Goal: Transaction & Acquisition: Purchase product/service

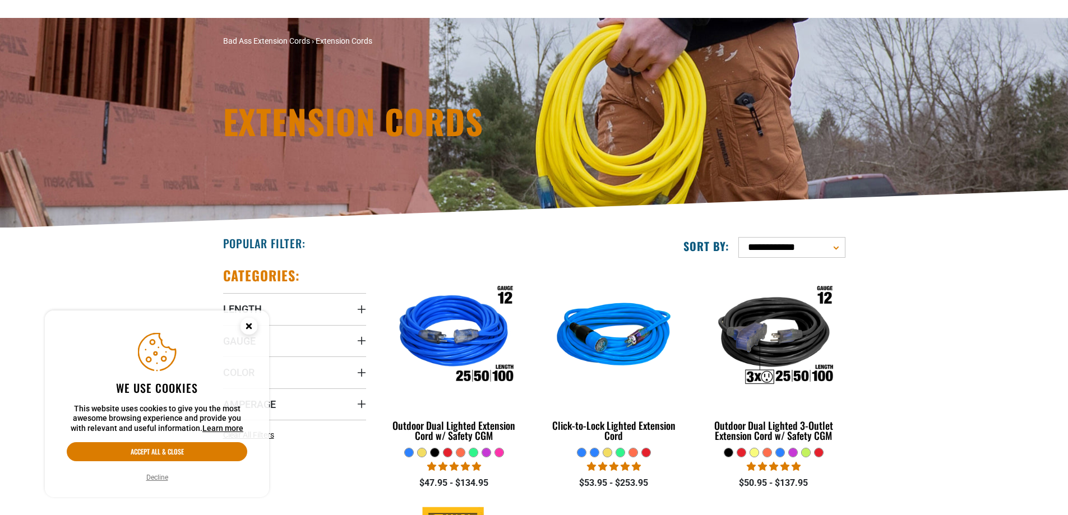
scroll to position [112, 0]
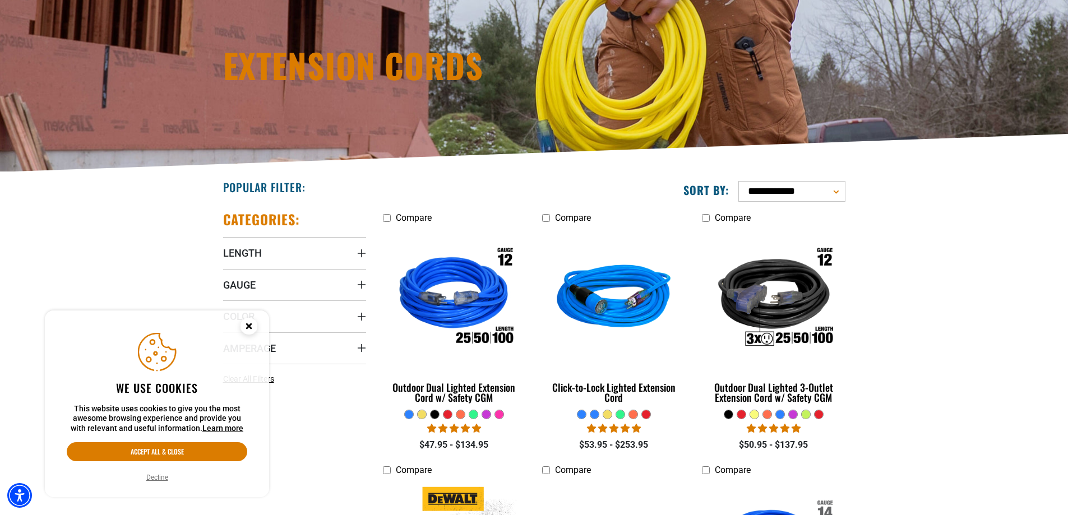
click at [251, 330] on circle "Close this option" at bounding box center [248, 326] width 17 height 17
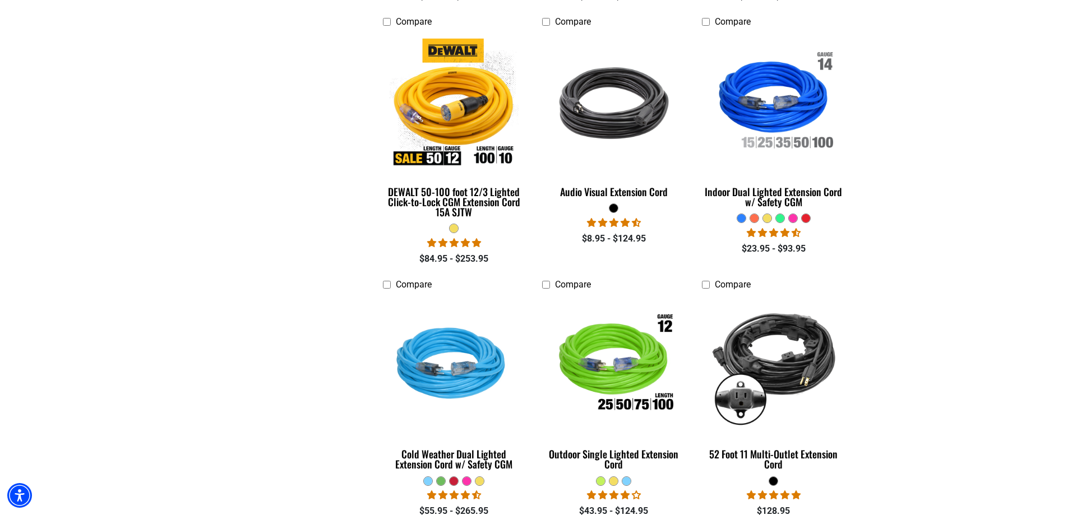
scroll to position [616, 0]
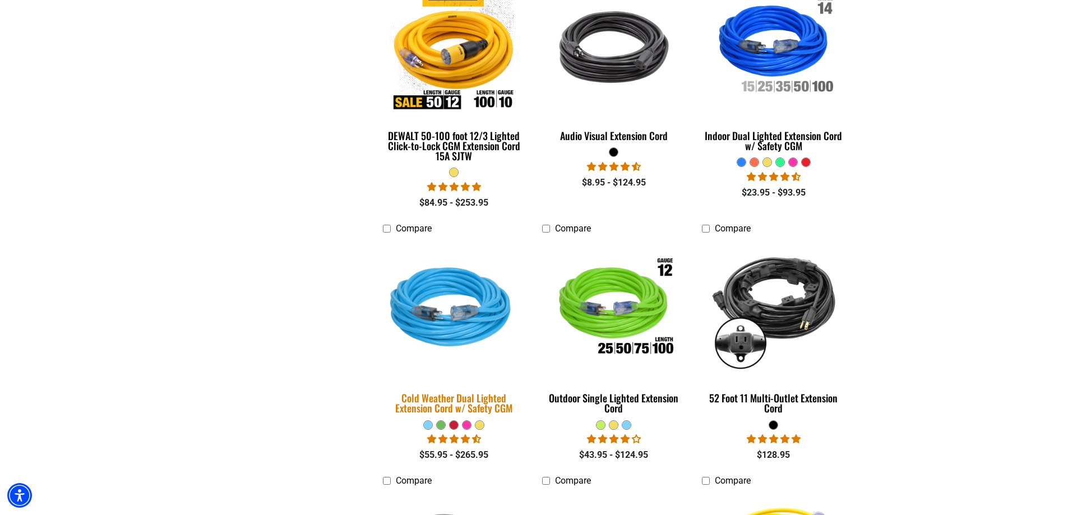
click at [466, 327] on img at bounding box center [453, 309] width 157 height 143
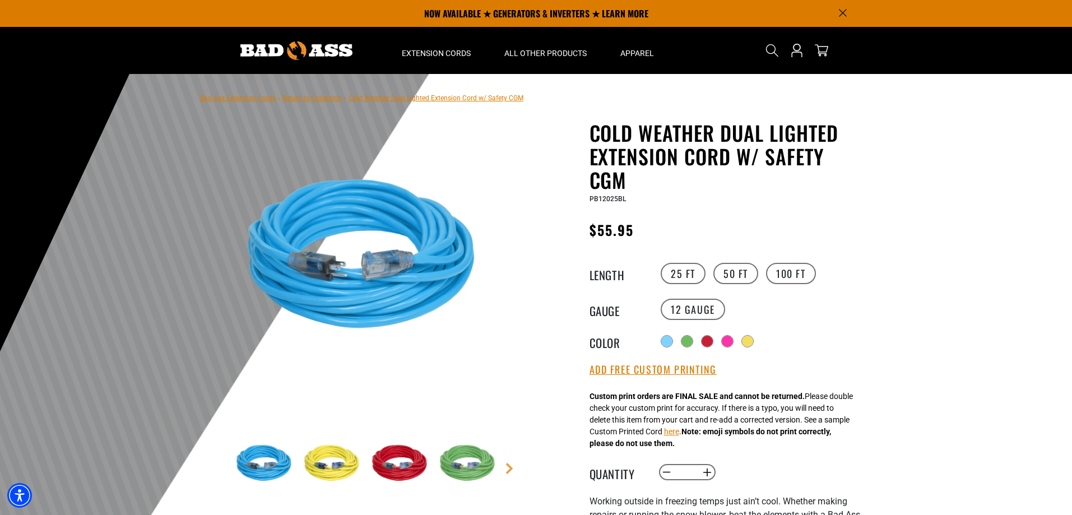
scroll to position [56, 0]
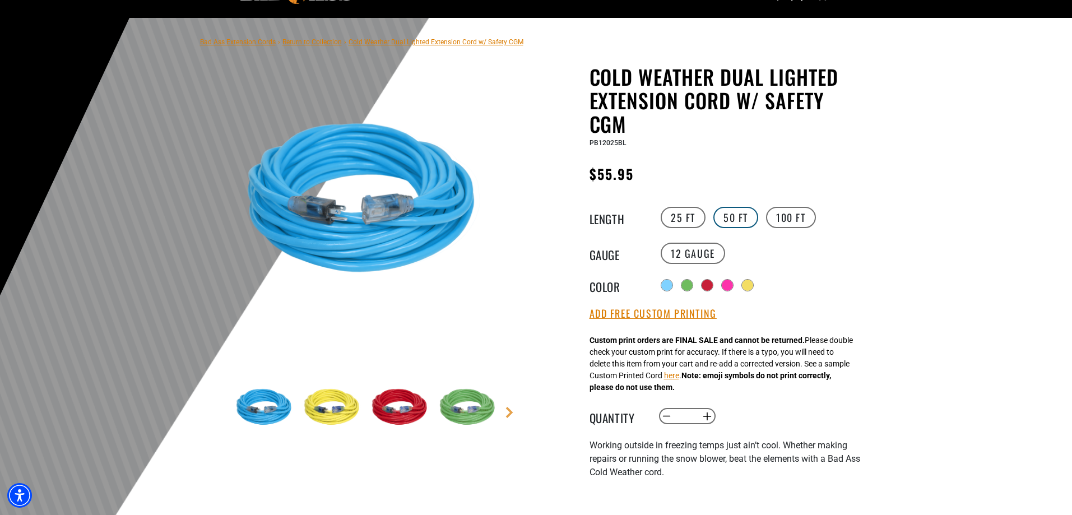
click at [719, 219] on label "50 FT" at bounding box center [735, 217] width 45 height 21
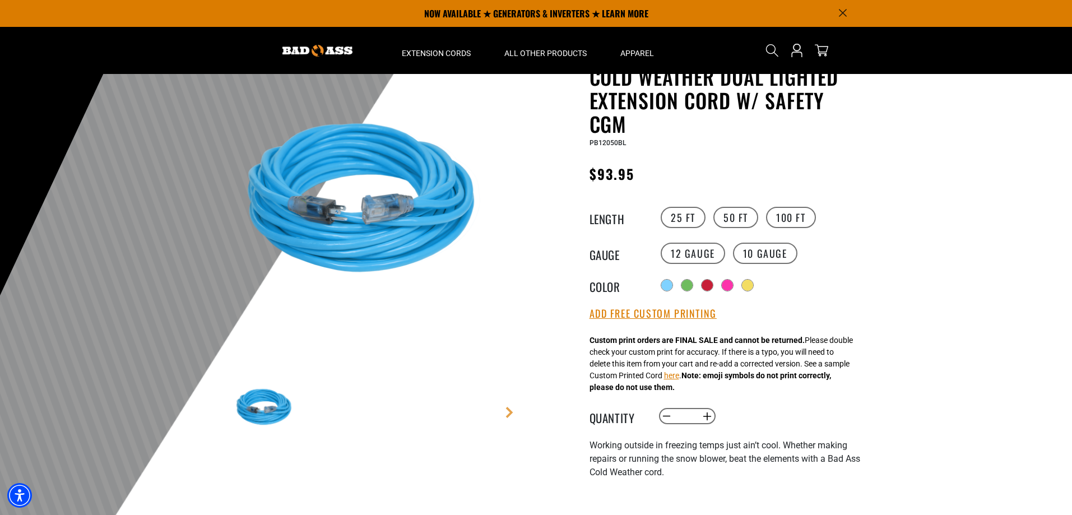
scroll to position [112, 0]
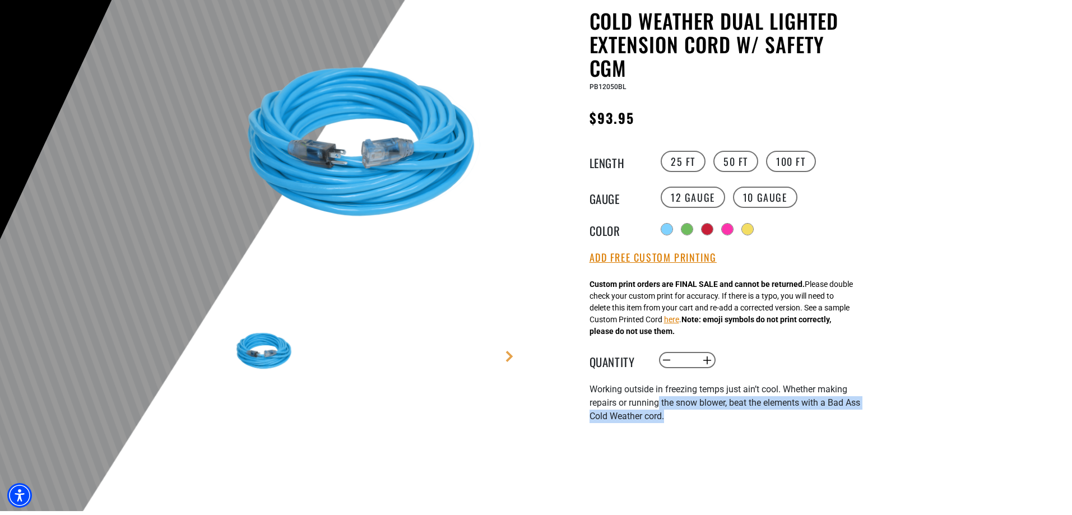
drag, startPoint x: 658, startPoint y: 409, endPoint x: 727, endPoint y: 425, distance: 70.4
click at [727, 423] on div "Working outside in freezing temps just ain’t cool. Whether making repairs or ru…" at bounding box center [727, 403] width 275 height 40
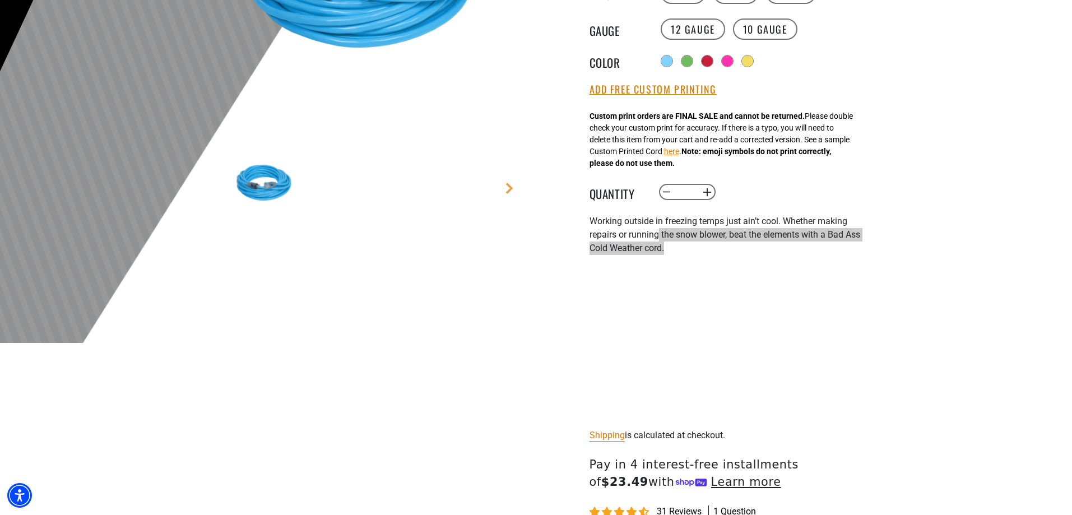
scroll to position [168, 0]
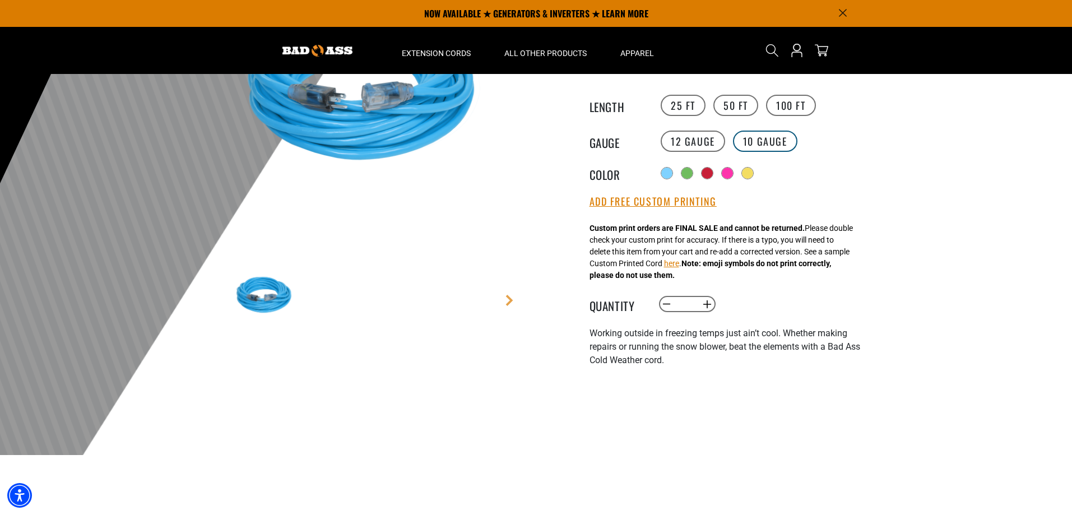
click at [757, 143] on label "10 Gauge products.product.variant_sold_out_or_unavailable" at bounding box center [765, 141] width 64 height 21
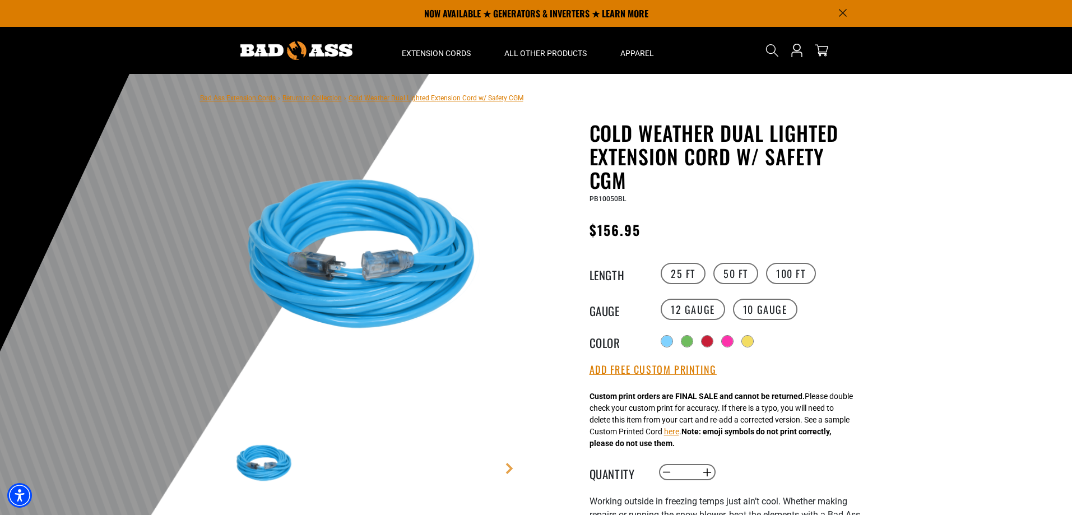
scroll to position [168, 0]
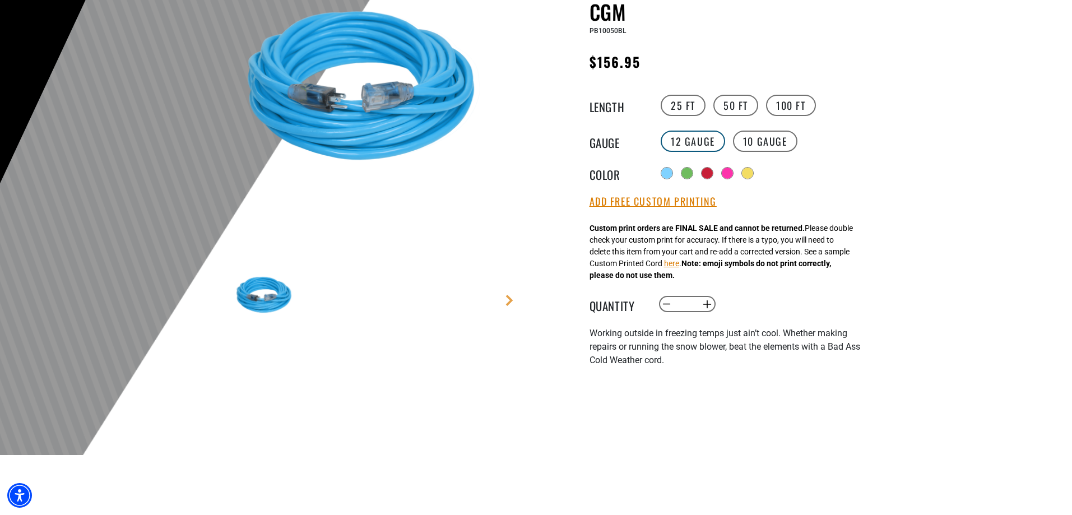
click at [707, 143] on label "12 Gauge" at bounding box center [693, 141] width 64 height 21
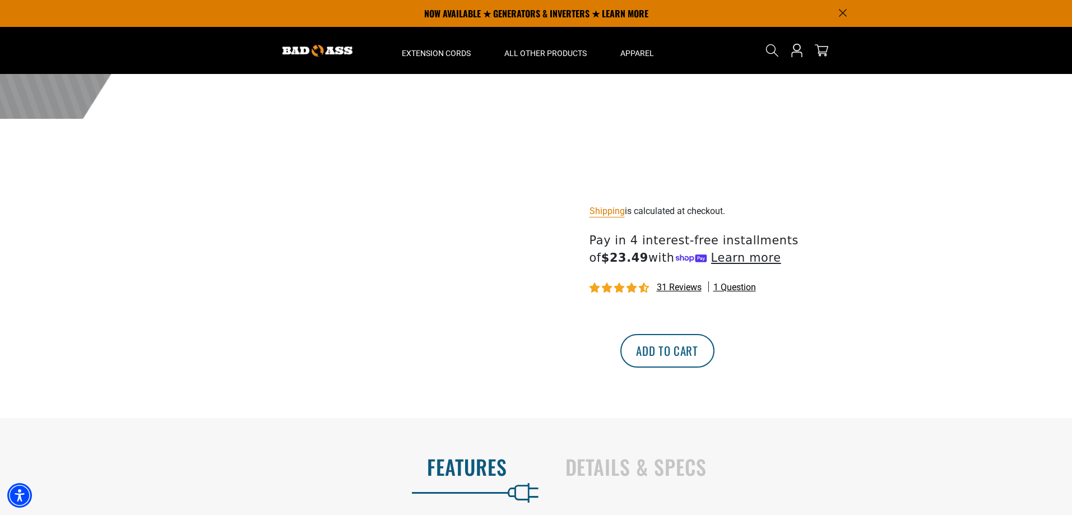
scroll to position [560, 0]
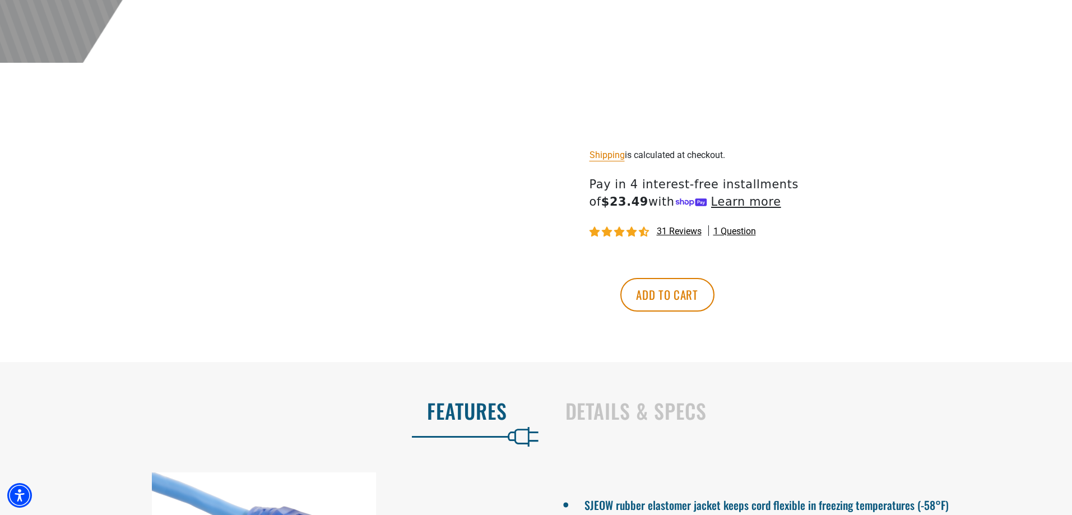
click at [675, 231] on span "31 reviews" at bounding box center [679, 231] width 45 height 11
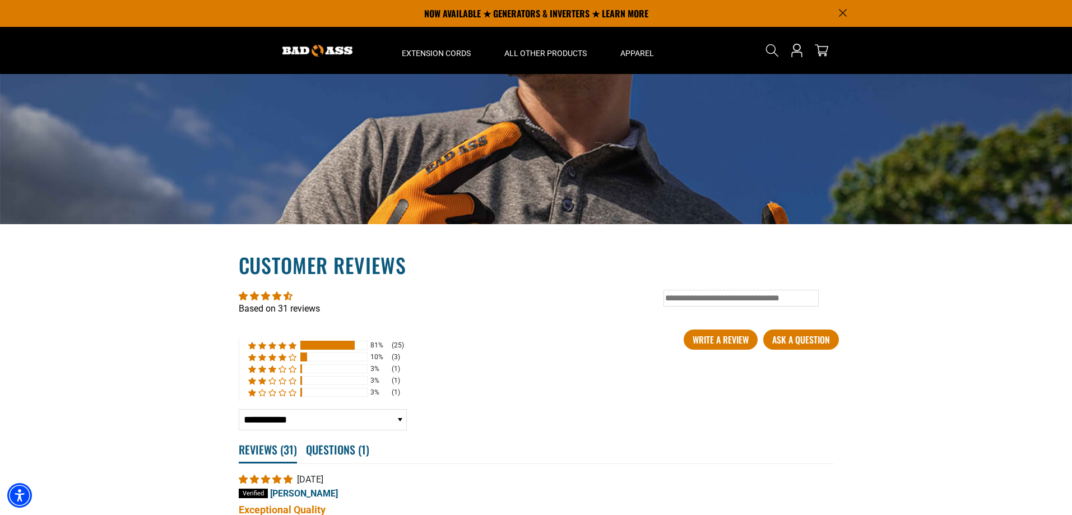
scroll to position [1747, 0]
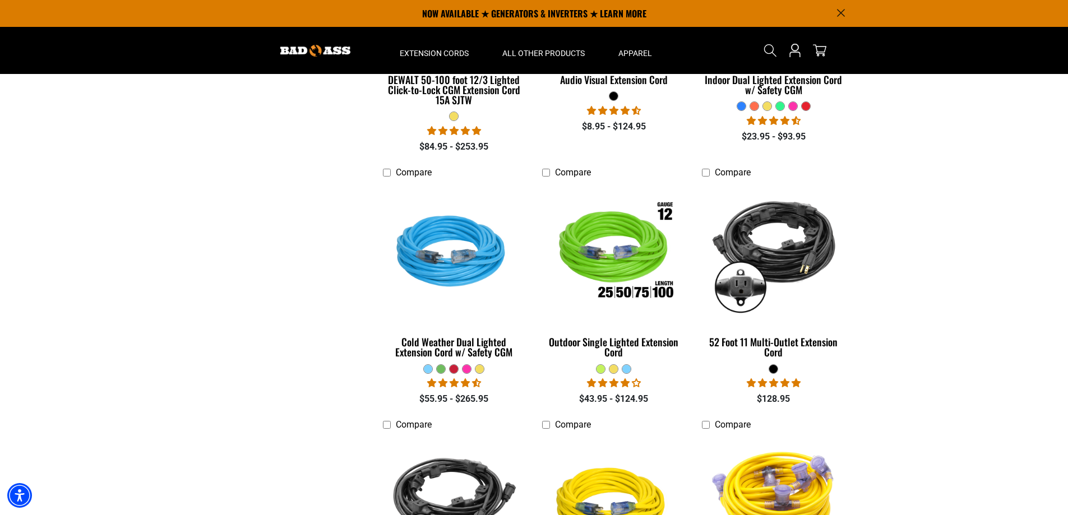
scroll to position [560, 0]
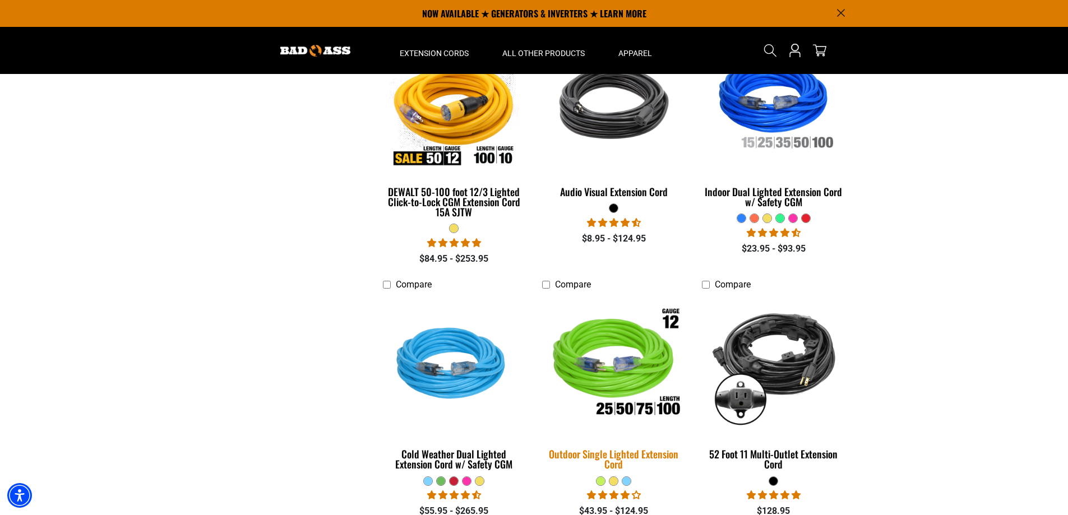
click at [618, 397] on img at bounding box center [613, 365] width 157 height 143
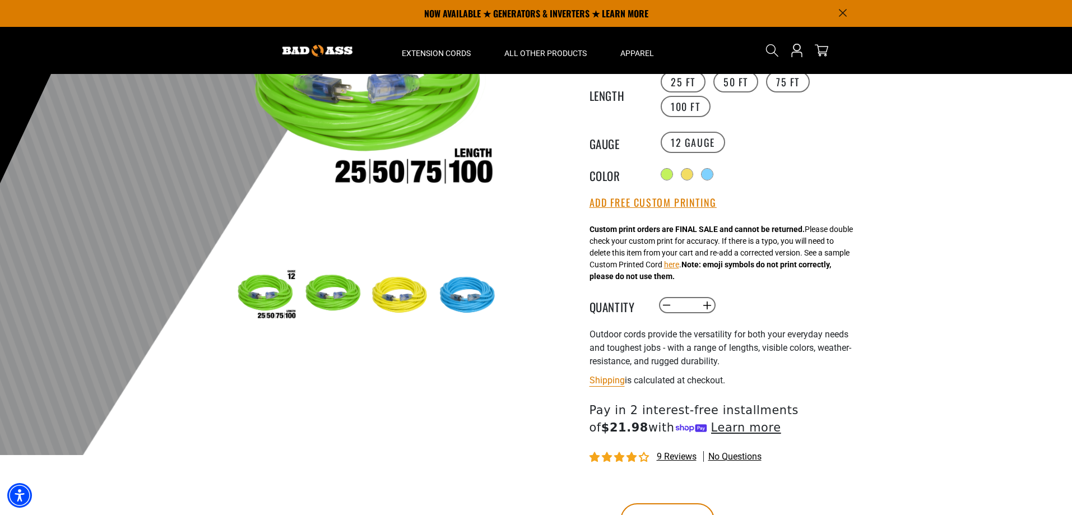
scroll to position [112, 0]
